Goal: Contribute content: Add original content to the website for others to see

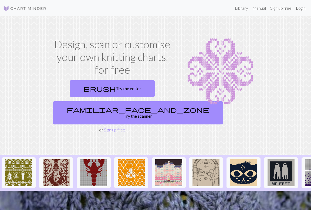
click at [301, 6] on link "Login" at bounding box center [301, 8] width 14 height 11
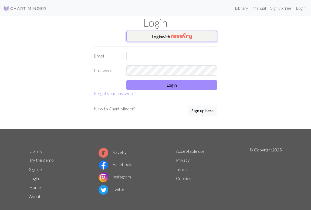
click at [172, 37] on img "button" at bounding box center [181, 36] width 21 height 6
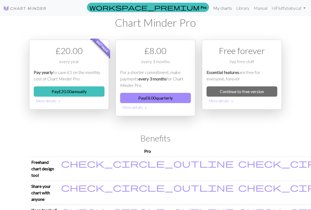
click at [221, 9] on link "My charts" at bounding box center [222, 8] width 23 height 11
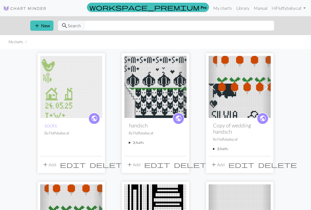
click at [183, 85] on span at bounding box center [182, 87] width 9 height 9
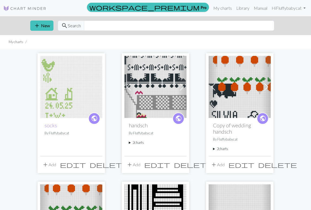
click at [183, 85] on span at bounding box center [182, 87] width 9 height 9
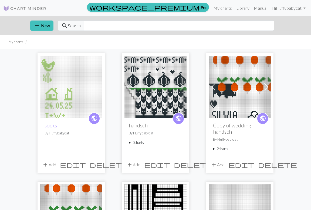
click at [138, 122] on h2 "handsch" at bounding box center [155, 125] width 53 height 6
click at [134, 143] on summary "2 charts" at bounding box center [155, 142] width 53 height 5
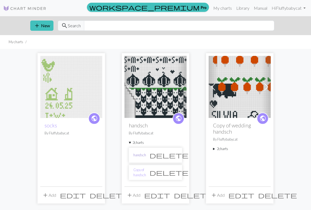
click at [140, 155] on link "handsch" at bounding box center [139, 155] width 13 height 5
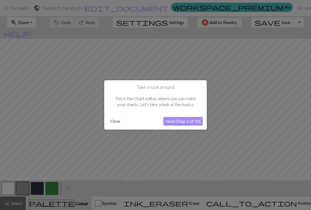
click at [119, 120] on button "Close" at bounding box center [115, 121] width 14 height 8
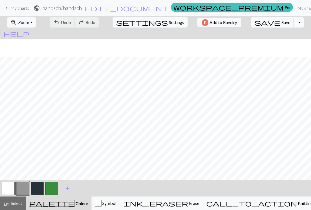
scroll to position [251, 0]
click at [20, 7] on span "My charts" at bounding box center [20, 7] width 19 height 5
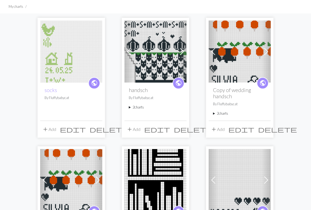
scroll to position [41, 0]
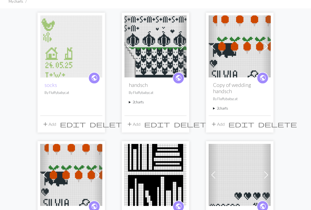
click at [215, 107] on summary "2 charts" at bounding box center [239, 108] width 53 height 5
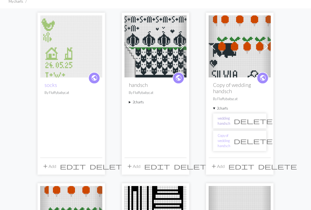
click at [230, 122] on link "wedding handsch" at bounding box center [224, 121] width 13 height 10
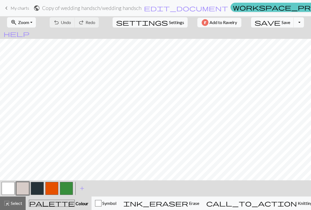
click at [231, 7] on link "workspace_premium Pro" at bounding box center [292, 7] width 122 height 9
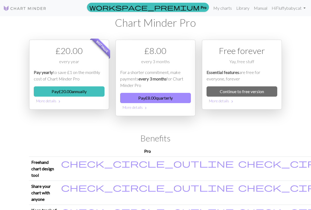
click at [20, 8] on img at bounding box center [24, 8] width 43 height 6
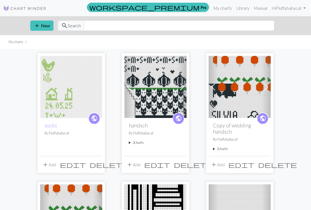
click at [183, 87] on span at bounding box center [182, 87] width 9 height 9
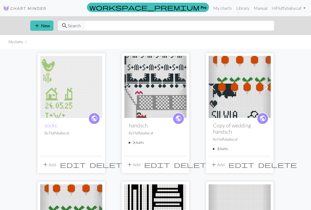
click at [183, 87] on span at bounding box center [182, 87] width 9 height 9
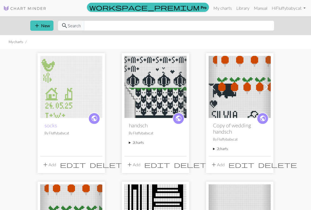
click at [265, 84] on span at bounding box center [266, 87] width 9 height 9
click at [214, 85] on span at bounding box center [213, 87] width 9 height 9
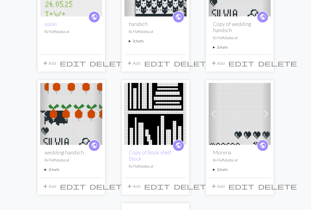
scroll to position [94, 0]
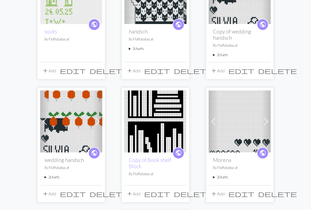
click at [268, 123] on span at bounding box center [266, 121] width 9 height 9
click at [218, 121] on img at bounding box center [240, 121] width 62 height 62
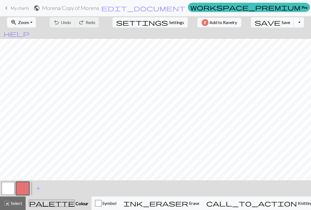
click at [23, 7] on span "My charts" at bounding box center [20, 7] width 19 height 5
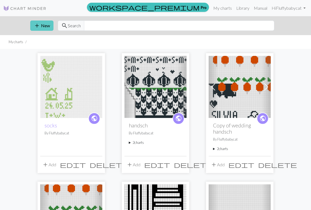
click at [39, 24] on span "add" at bounding box center [37, 26] width 6 height 8
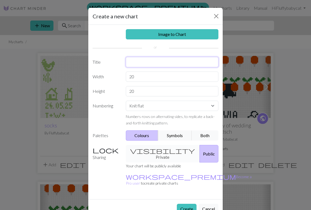
click at [150, 62] on input "text" at bounding box center [172, 62] width 93 height 10
type input "Mara & [PERSON_NAME]"
click at [153, 79] on input "20" at bounding box center [172, 77] width 93 height 10
type input "2"
type input "54"
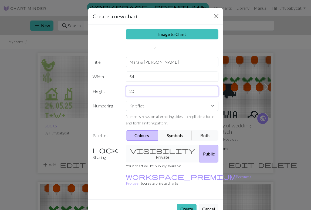
click at [156, 91] on input "20" at bounding box center [172, 91] width 93 height 10
type input "2"
type input "80"
click at [161, 152] on div "visibility Private Public" at bounding box center [172, 154] width 99 height 18
click at [189, 204] on button "Create" at bounding box center [187, 209] width 20 height 10
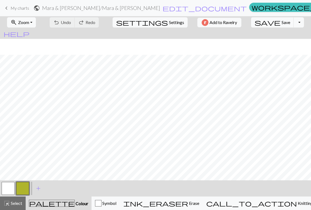
scroll to position [305, 0]
click at [71, 23] on span "Undo" at bounding box center [66, 22] width 10 height 5
click at [75, 19] on button "undo Undo Undo" at bounding box center [62, 22] width 25 height 10
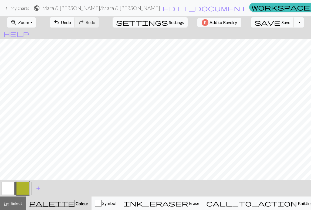
click at [9, 187] on button "button" at bounding box center [8, 188] width 13 height 13
click at [25, 187] on button "button" at bounding box center [22, 188] width 13 height 13
click at [7, 187] on button "button" at bounding box center [8, 188] width 13 height 13
click at [21, 189] on button "button" at bounding box center [22, 188] width 13 height 13
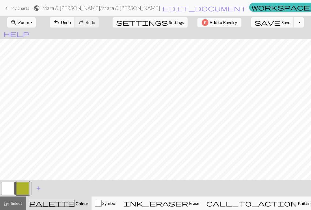
click at [11, 188] on button "button" at bounding box center [8, 188] width 13 height 13
click at [22, 190] on button "button" at bounding box center [22, 188] width 13 height 13
click at [9, 184] on button "button" at bounding box center [8, 188] width 13 height 13
click at [24, 189] on button "button" at bounding box center [22, 188] width 13 height 13
click at [8, 183] on button "button" at bounding box center [8, 188] width 13 height 13
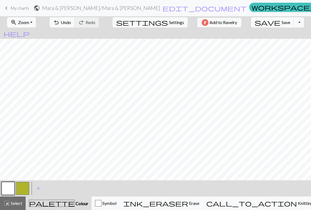
click at [23, 186] on button "button" at bounding box center [22, 188] width 13 height 13
click at [11, 188] on button "button" at bounding box center [8, 188] width 13 height 13
click at [21, 188] on button "button" at bounding box center [22, 188] width 13 height 13
click at [5, 186] on button "button" at bounding box center [8, 188] width 13 height 13
click at [24, 186] on button "button" at bounding box center [22, 188] width 13 height 13
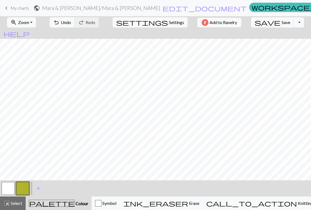
click at [5, 188] on button "button" at bounding box center [8, 188] width 13 height 13
click at [24, 191] on button "button" at bounding box center [22, 188] width 13 height 13
